Goal: Find specific page/section: Find specific page/section

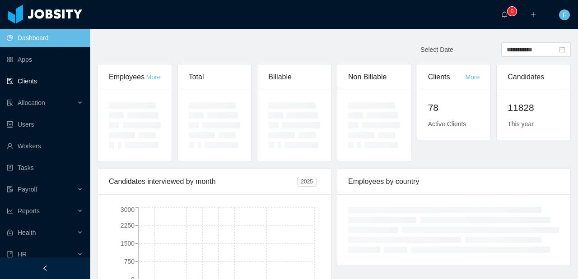
drag, startPoint x: 43, startPoint y: 89, endPoint x: 46, endPoint y: 84, distance: 5.9
click at [43, 89] on link "Clients" at bounding box center [45, 81] width 76 height 18
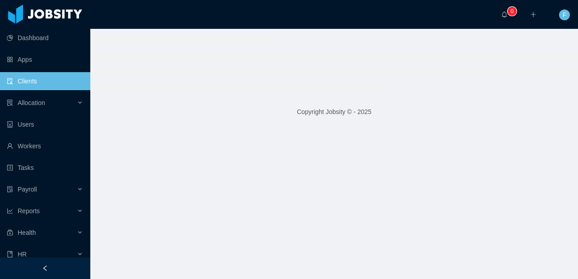
click at [46, 84] on link "Clients" at bounding box center [45, 81] width 76 height 18
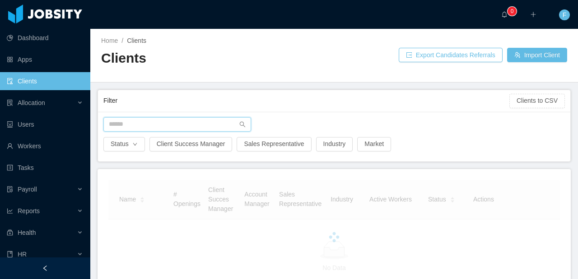
click at [154, 129] on input "text" at bounding box center [177, 124] width 148 height 14
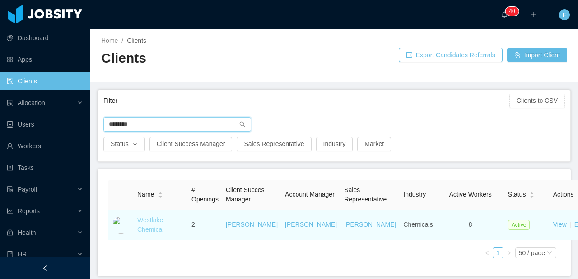
type input "********"
click at [151, 233] on link "Westlake Chemical" at bounding box center [150, 225] width 26 height 17
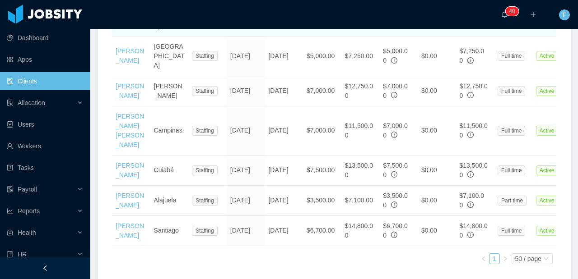
scroll to position [472, 0]
